Goal: Check status

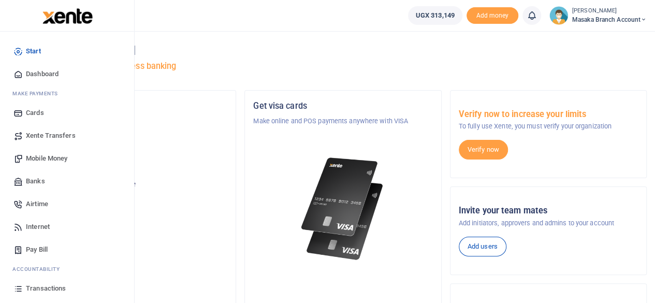
click at [130, 289] on div "Start Dashboard M ake Payments Cards Xente Transfers Mobile Money Banks Airtime…" at bounding box center [67, 201] width 134 height 338
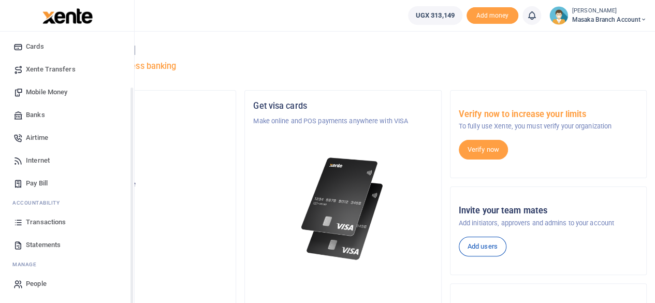
click at [131, 285] on div "Start Dashboard M ake Payments Cards Xente Transfers Mobile Money Banks Airtime…" at bounding box center [67, 134] width 134 height 338
click at [61, 245] on span "Statements" at bounding box center [43, 245] width 35 height 10
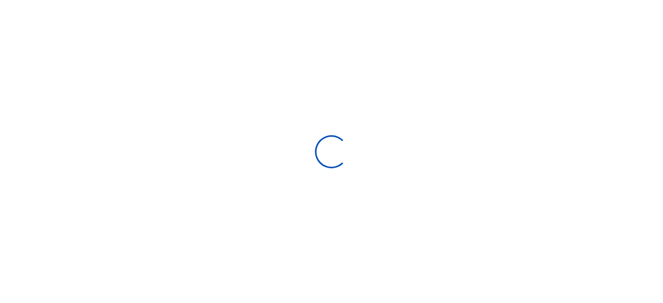
select select "ALL"
type input "[DATE] - [DATE]"
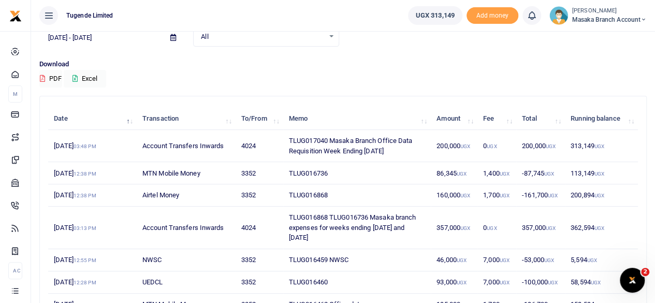
scroll to position [62, 0]
